Goal: Transaction & Acquisition: Purchase product/service

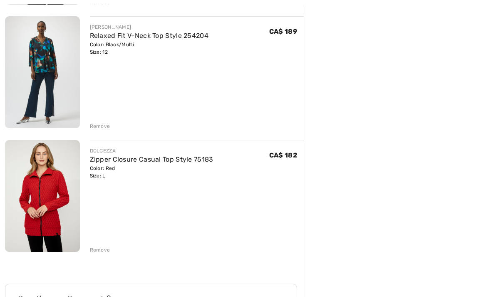
scroll to position [340, 0]
click at [104, 247] on div "Remove" at bounding box center [100, 249] width 20 height 7
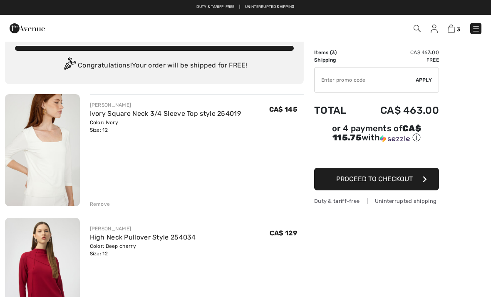
scroll to position [0, 0]
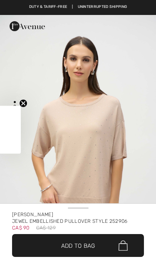
checkbox input "true"
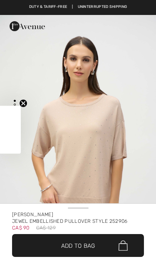
checkbox input "true"
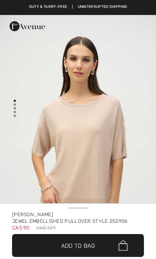
checkbox input "true"
